Goal: Task Accomplishment & Management: Complete application form

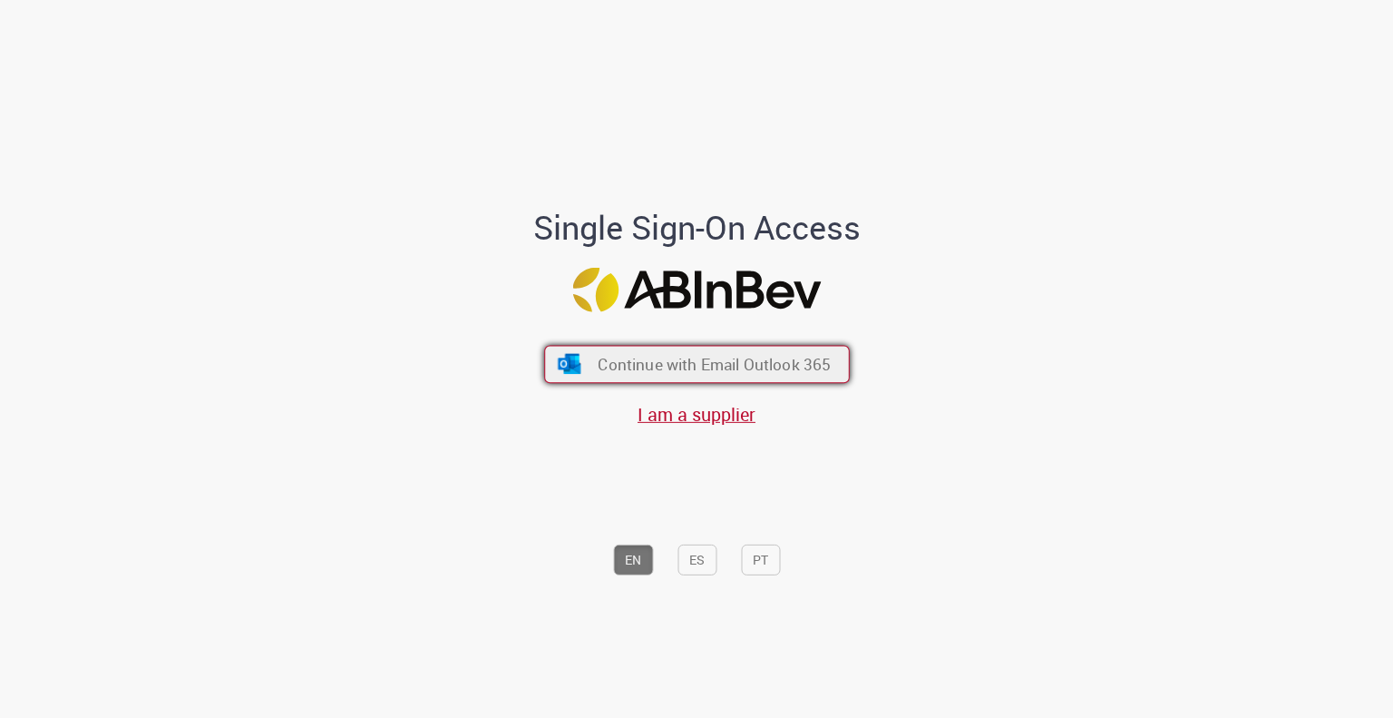
click at [694, 373] on span "Continue with Email Outlook 365" at bounding box center [714, 363] width 233 height 21
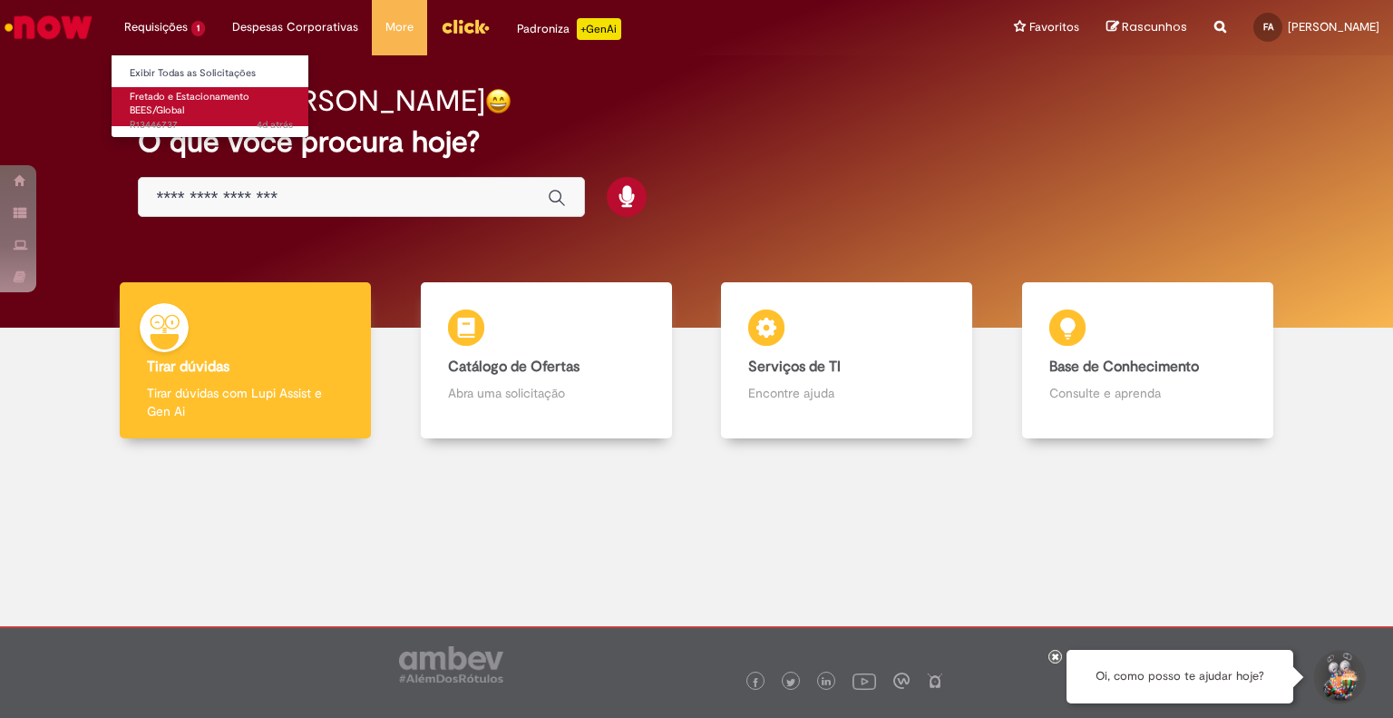
click at [192, 95] on span "Fretado e Estacionamento BEES/Global" at bounding box center [190, 104] width 120 height 28
